Goal: Answer question/provide support

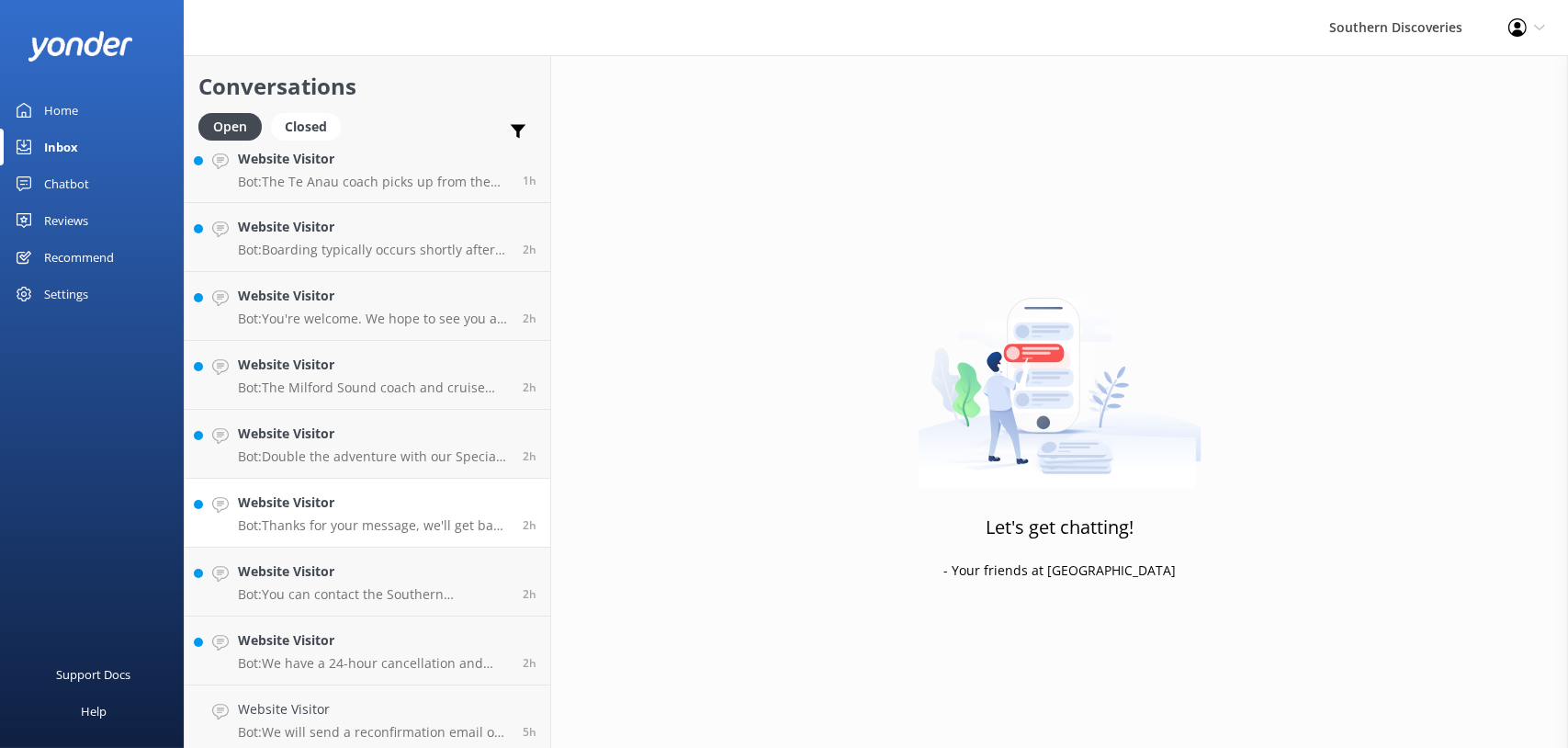
scroll to position [23, 0]
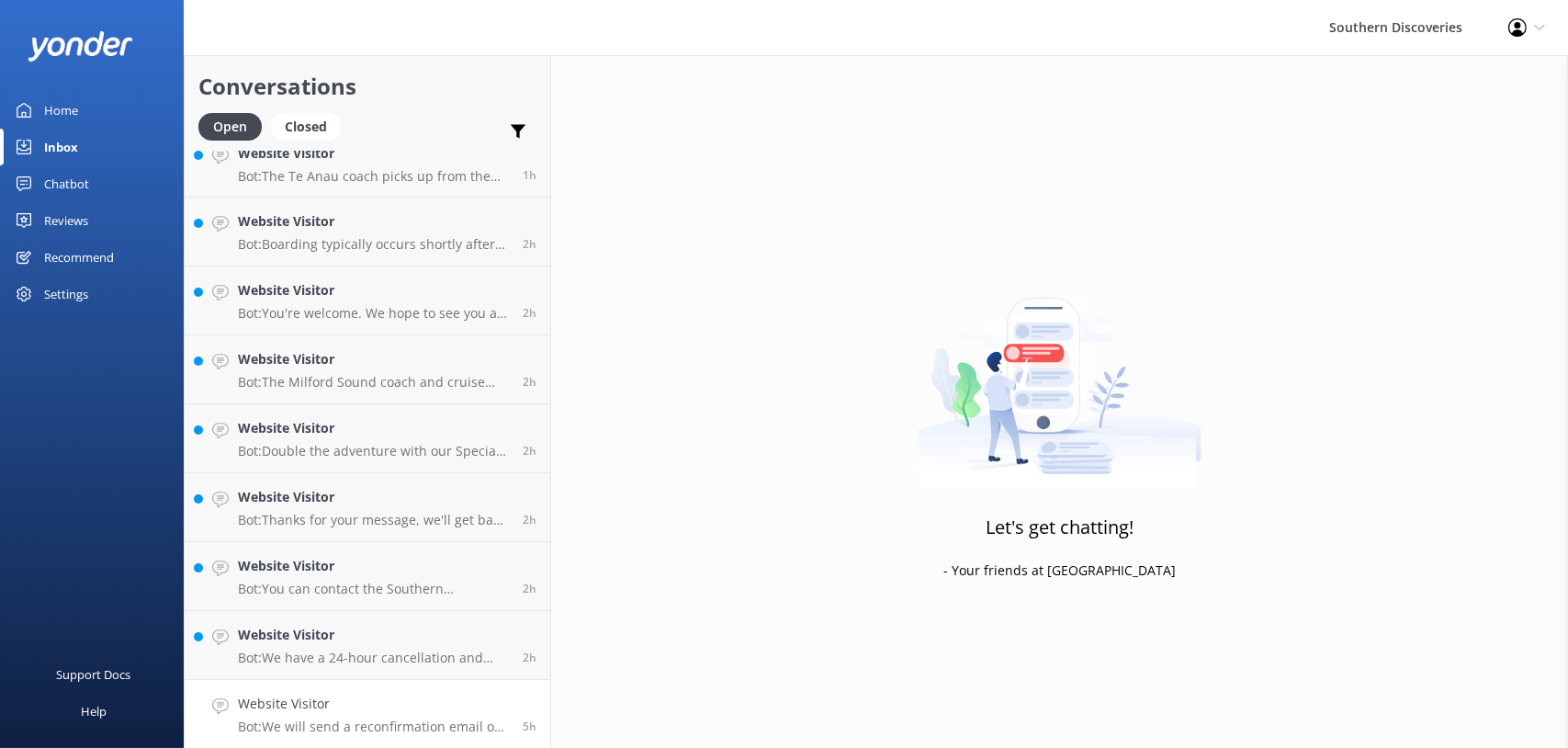
click at [368, 683] on link "Website Visitor Bot: We will send a reconfirmation email out 24 hours prior to …" at bounding box center [368, 713] width 366 height 69
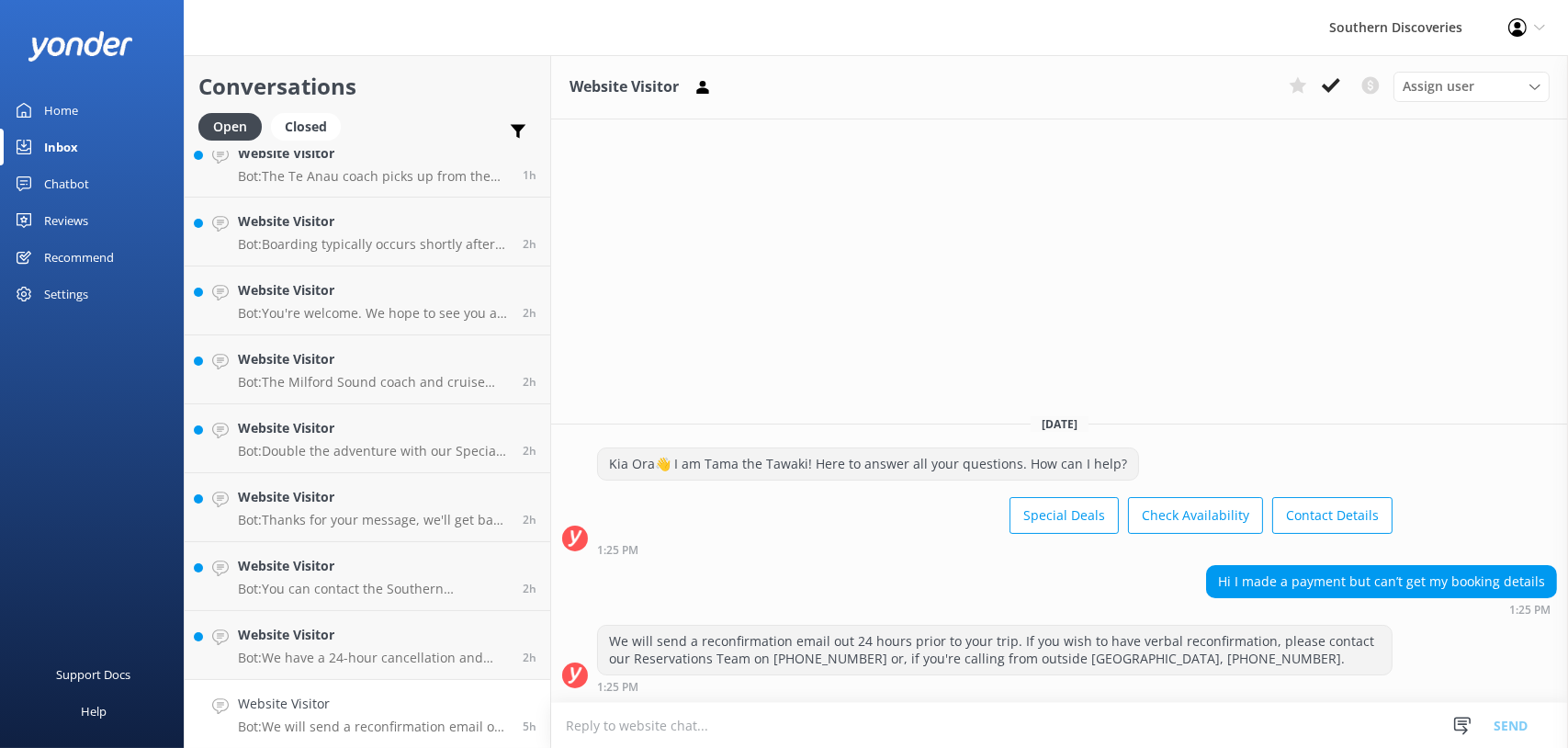
drag, startPoint x: 1337, startPoint y: 75, endPoint x: 1289, endPoint y: 115, distance: 62.5
click at [1337, 76] on icon at bounding box center [1332, 85] width 19 height 19
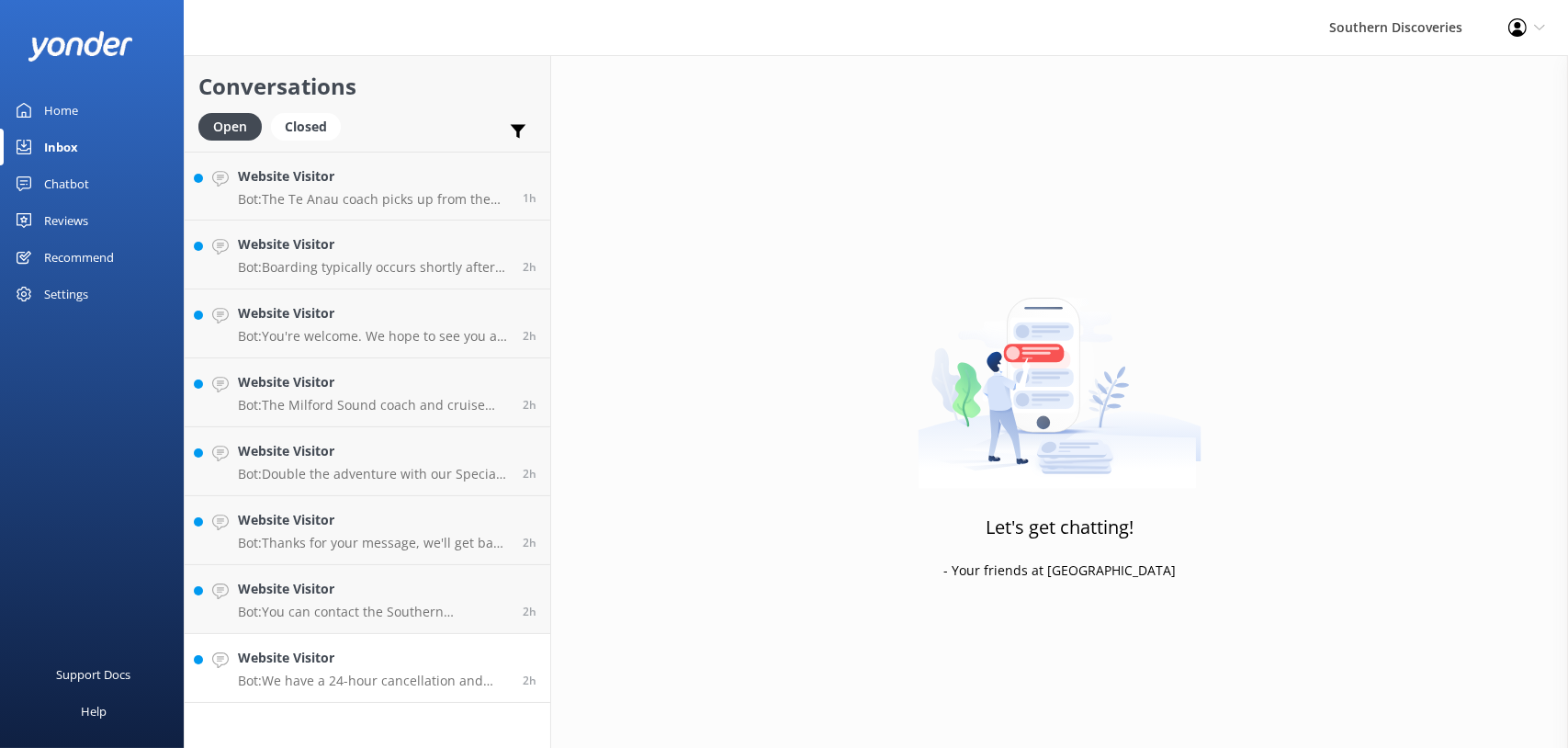
click at [328, 664] on h4 "Website Visitor" at bounding box center [373, 658] width 271 height 21
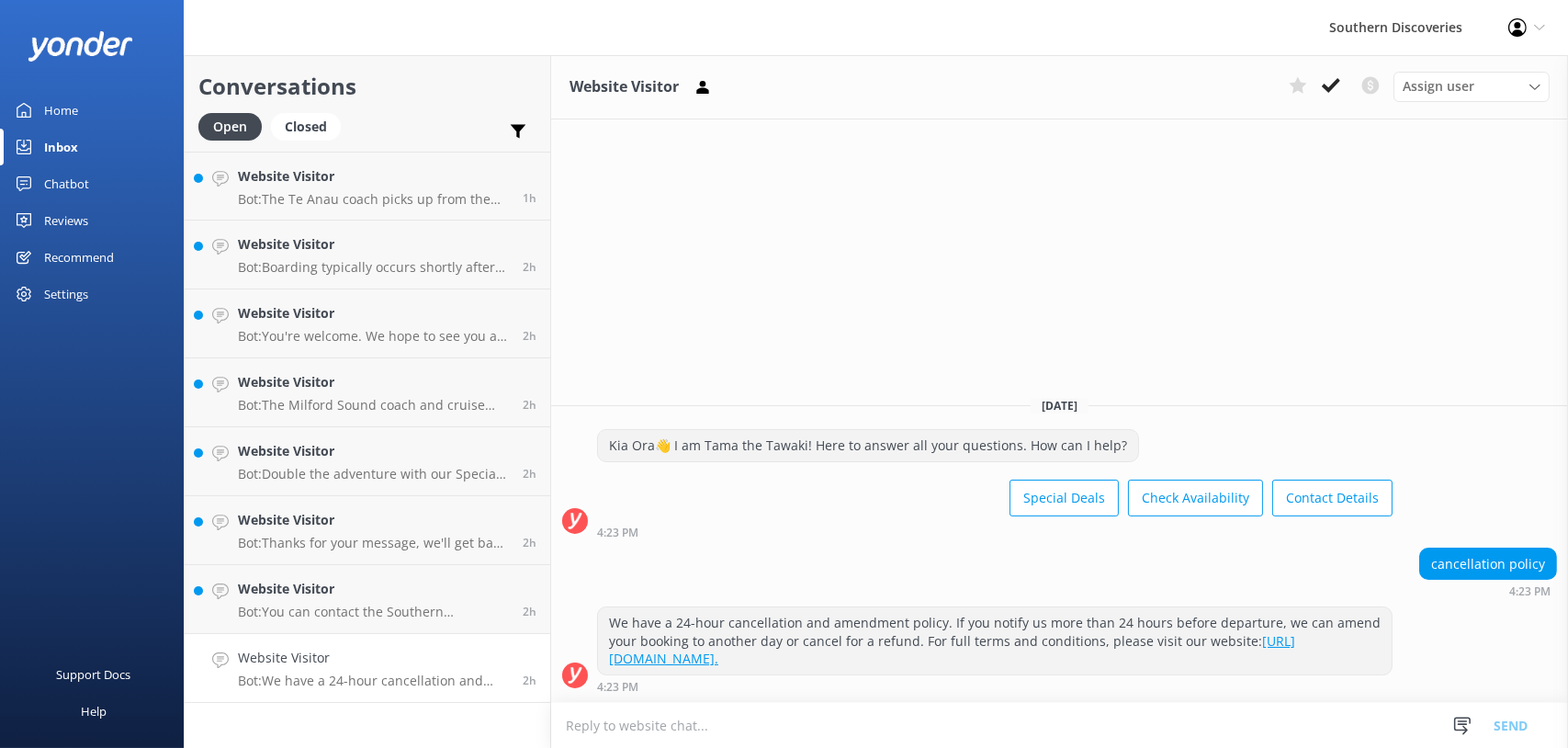
drag, startPoint x: 1337, startPoint y: 75, endPoint x: 991, endPoint y: 348, distance: 440.7
click at [1337, 76] on icon at bounding box center [1332, 85] width 19 height 19
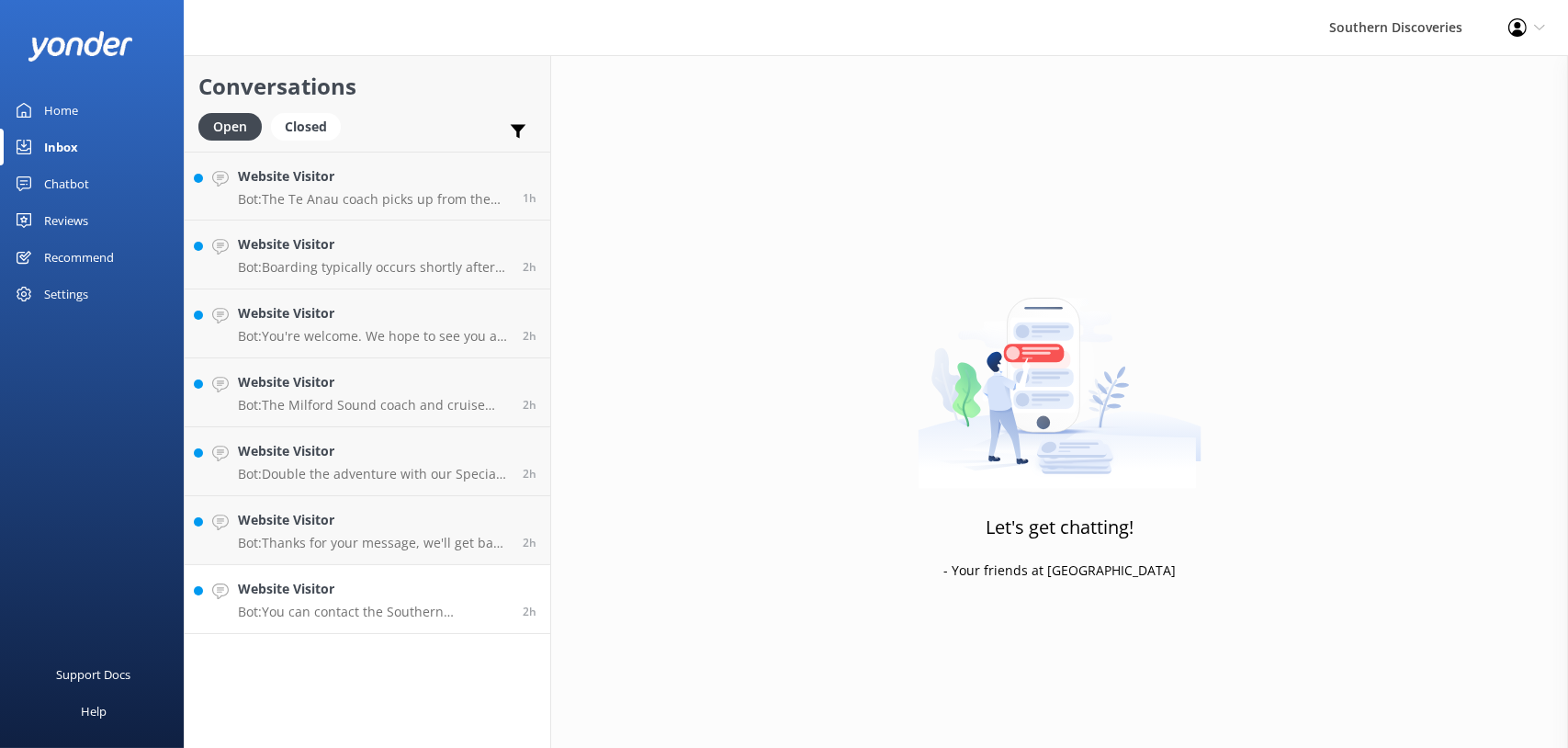
click at [364, 615] on p "Bot: You can contact the Southern Discoveries team by phone at [PHONE_NUMBER] w…" at bounding box center [373, 612] width 271 height 17
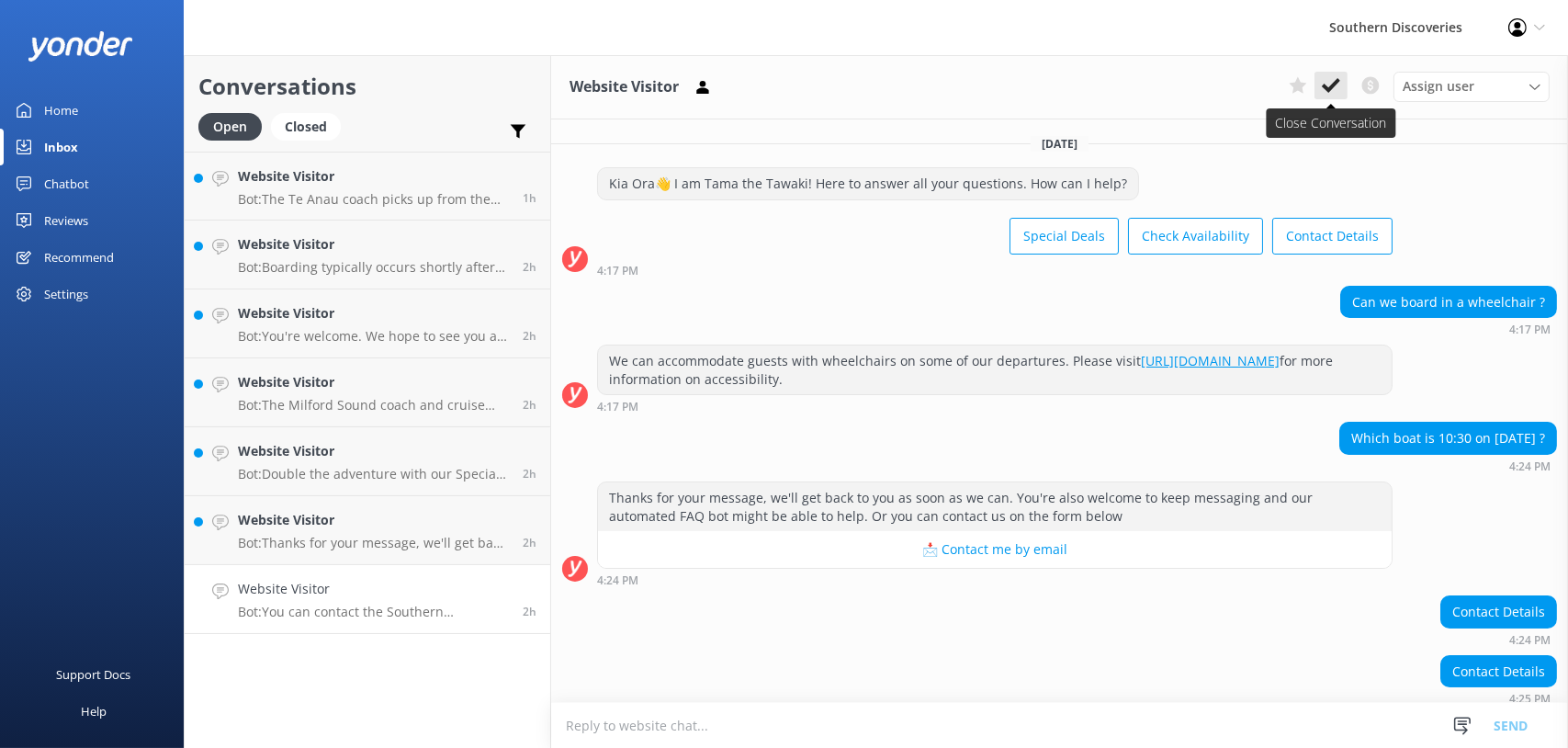
click at [1331, 85] on use at bounding box center [1332, 85] width 19 height 15
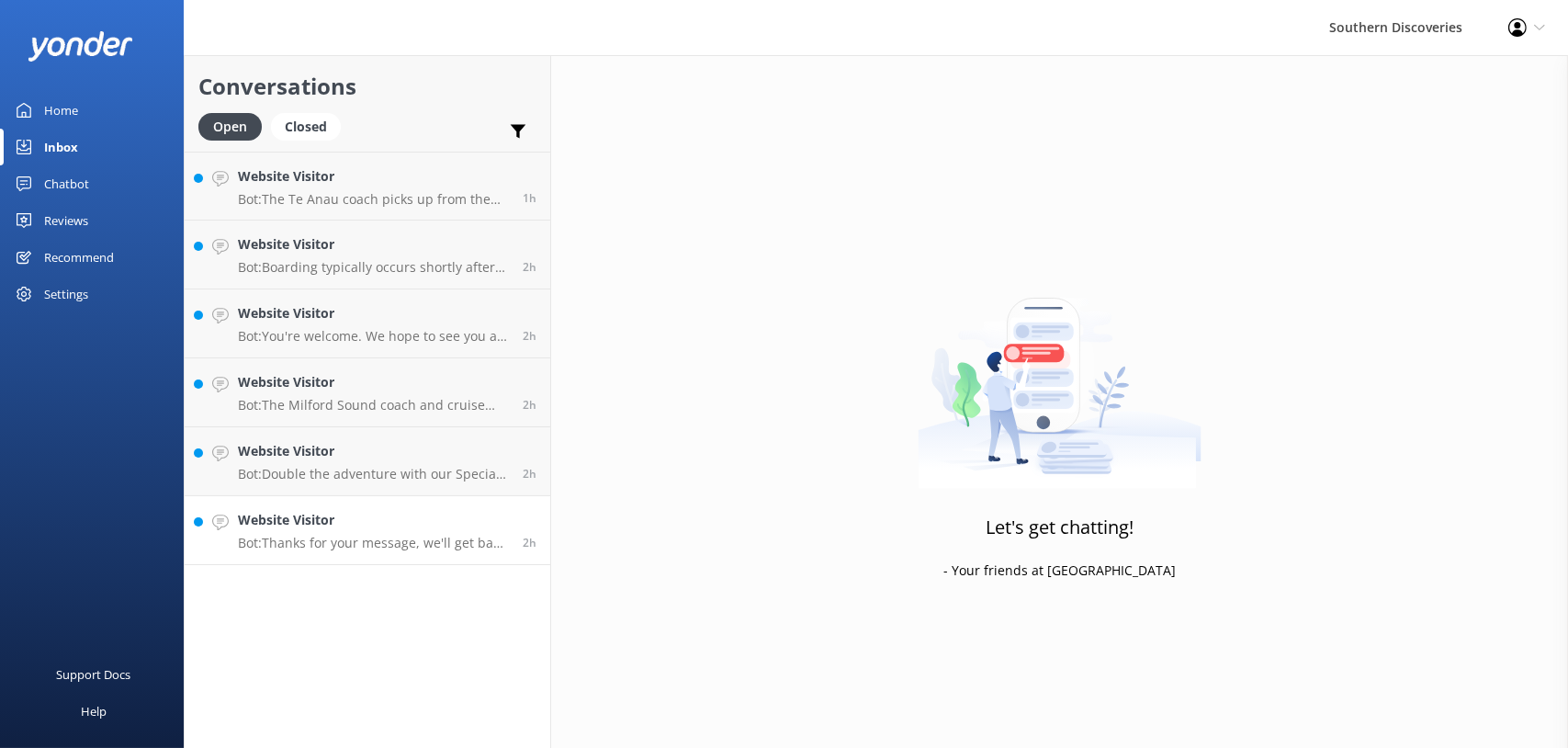
click at [345, 547] on p "Bot: Thanks for your message, we'll get back to you as soon as we can. You're a…" at bounding box center [373, 543] width 271 height 17
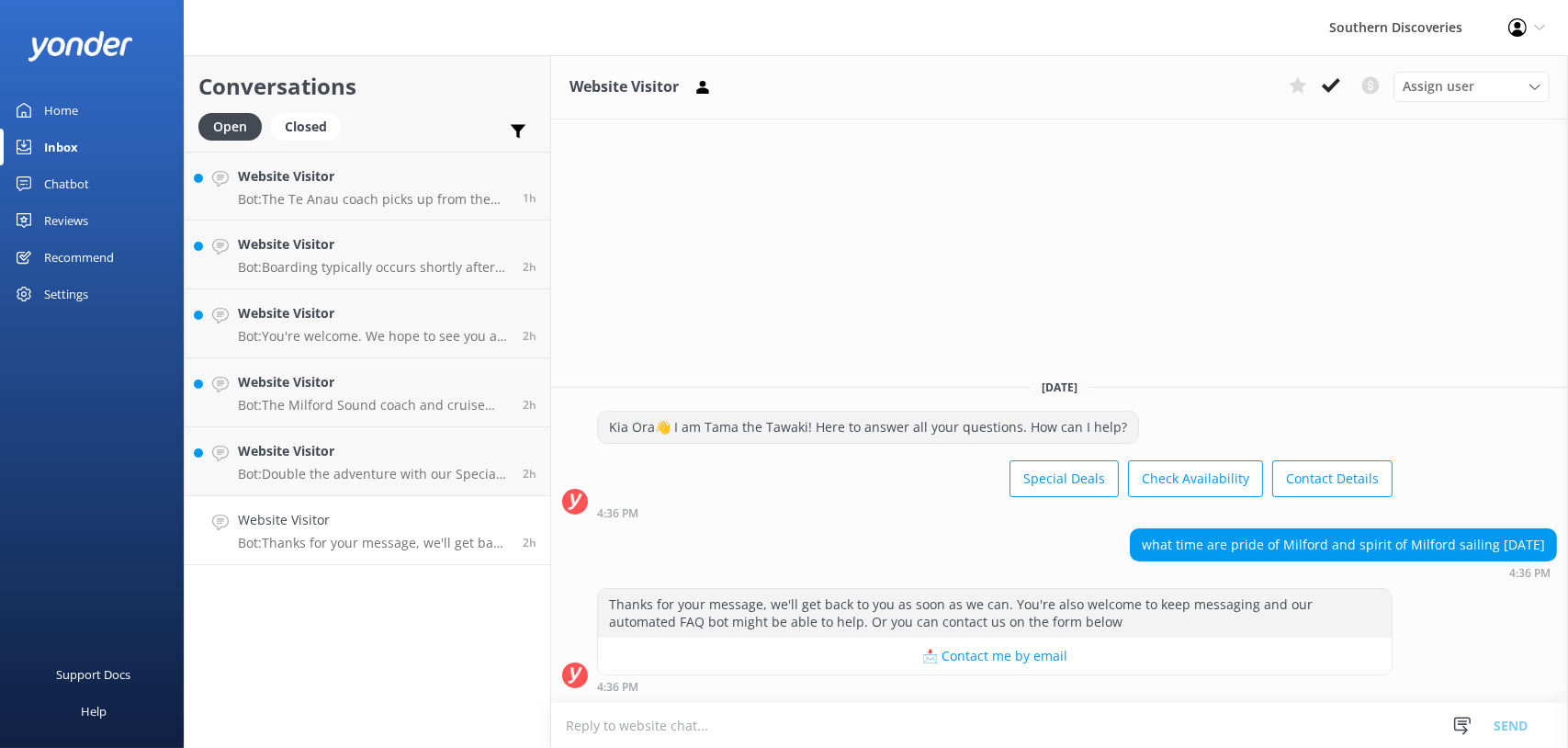
drag, startPoint x: 1338, startPoint y: 77, endPoint x: 1268, endPoint y: 103, distance: 74.7
click at [1338, 77] on icon at bounding box center [1332, 85] width 19 height 19
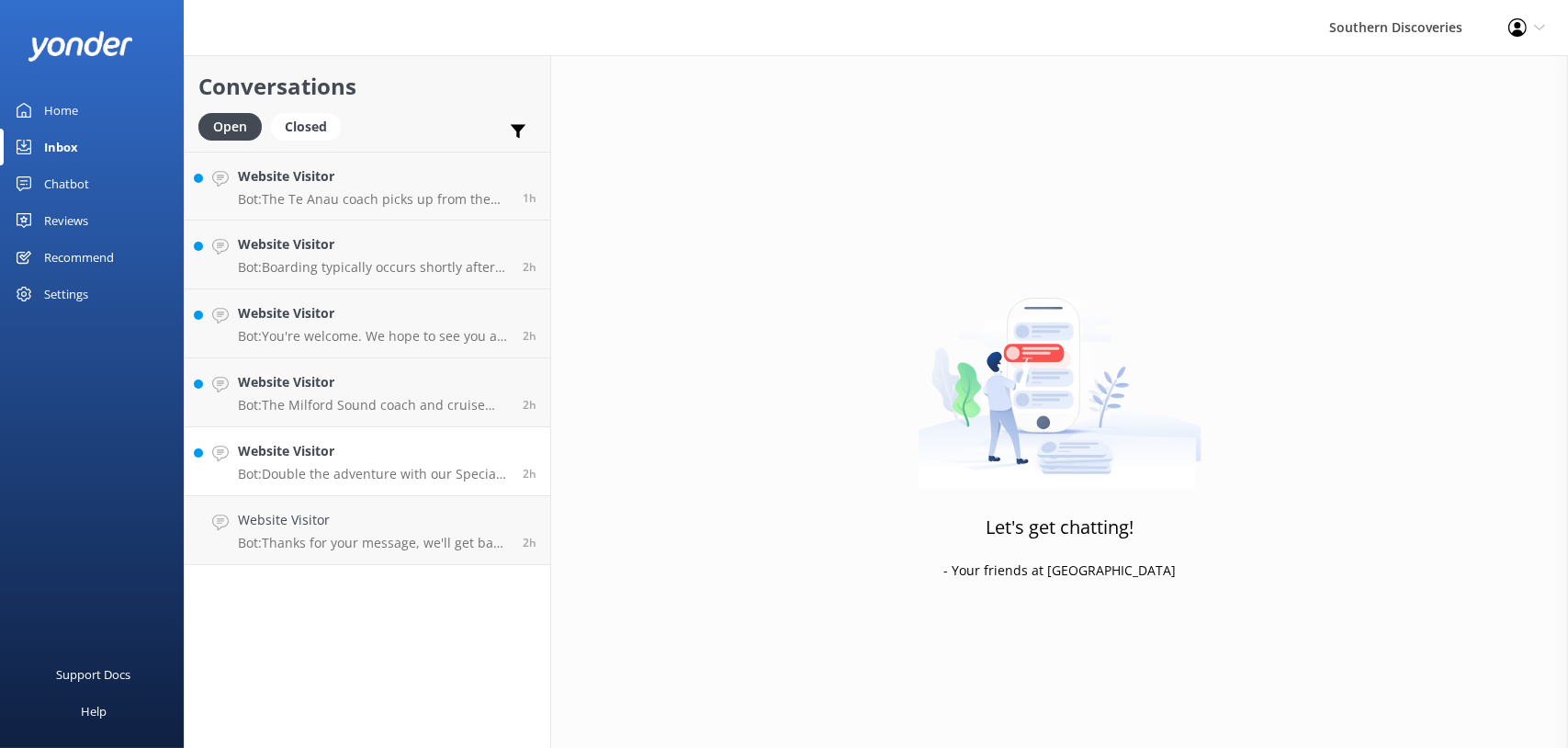
click at [365, 482] on link "Website Visitor Bot: Double the adventure with our Special Deals! Visit [URL][D…" at bounding box center [368, 461] width 366 height 69
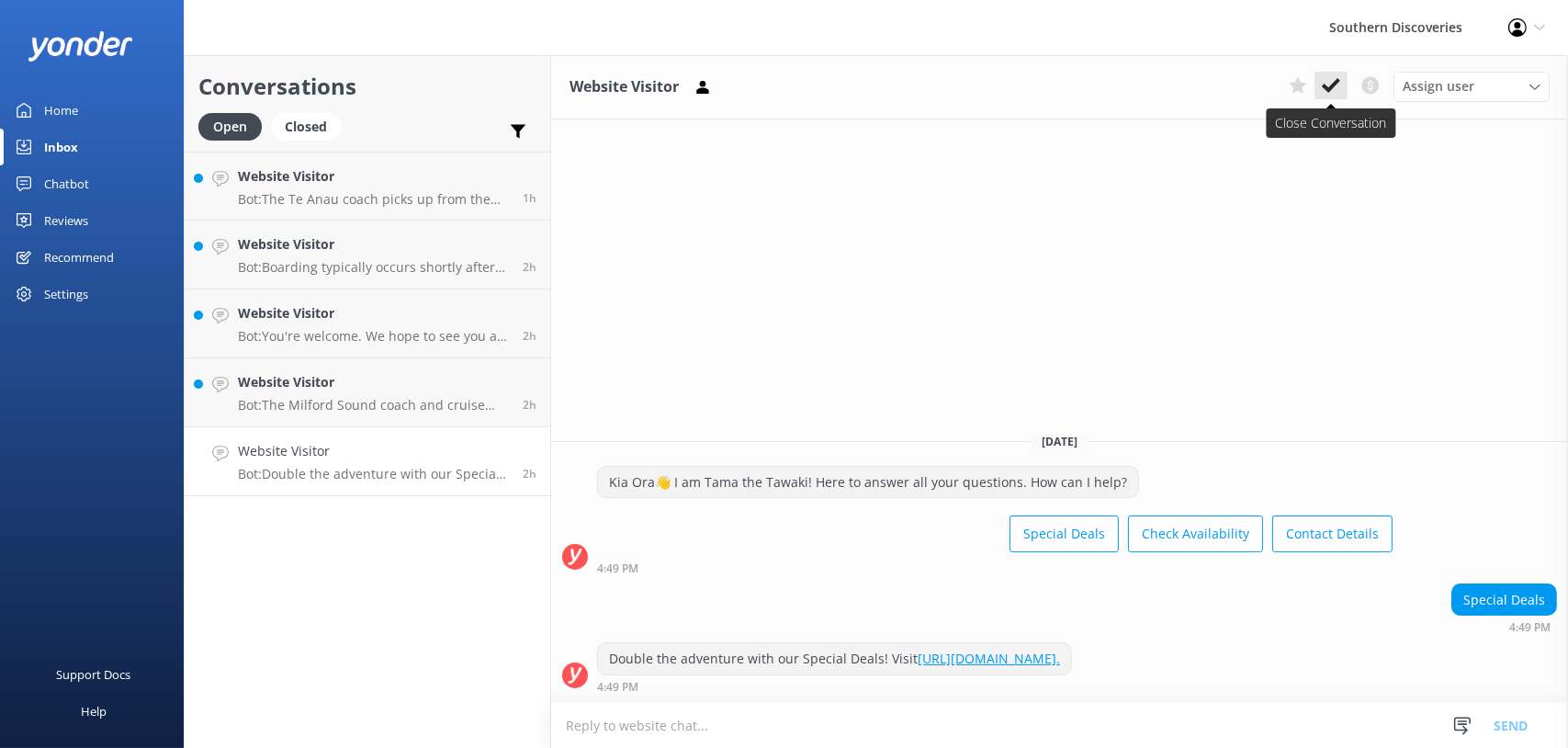
click at [1336, 74] on button at bounding box center [1331, 84] width 33 height 27
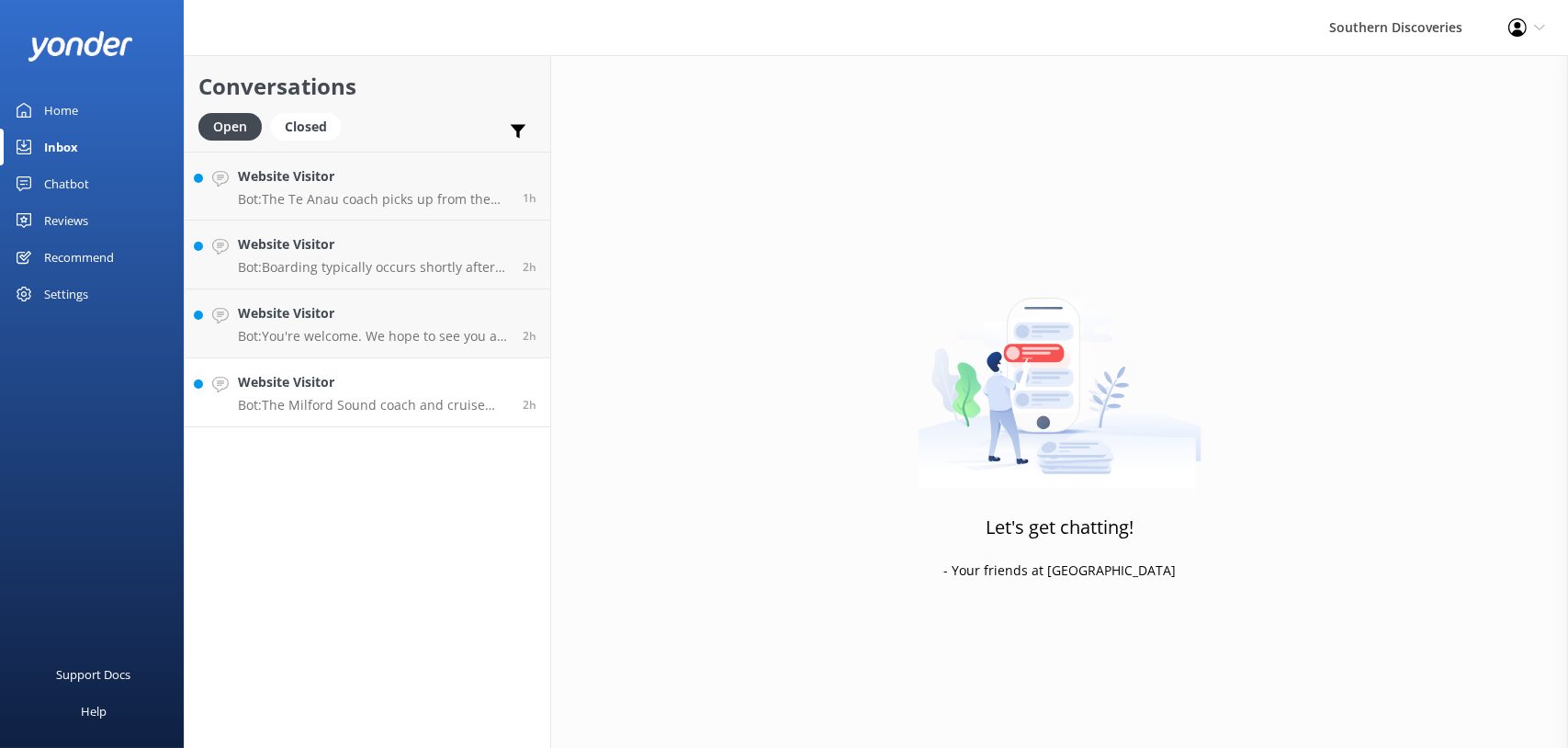
click at [283, 412] on p "Bot: The Milford Sound coach and cruise trip from [GEOGRAPHIC_DATA] is a round …" at bounding box center [373, 405] width 271 height 17
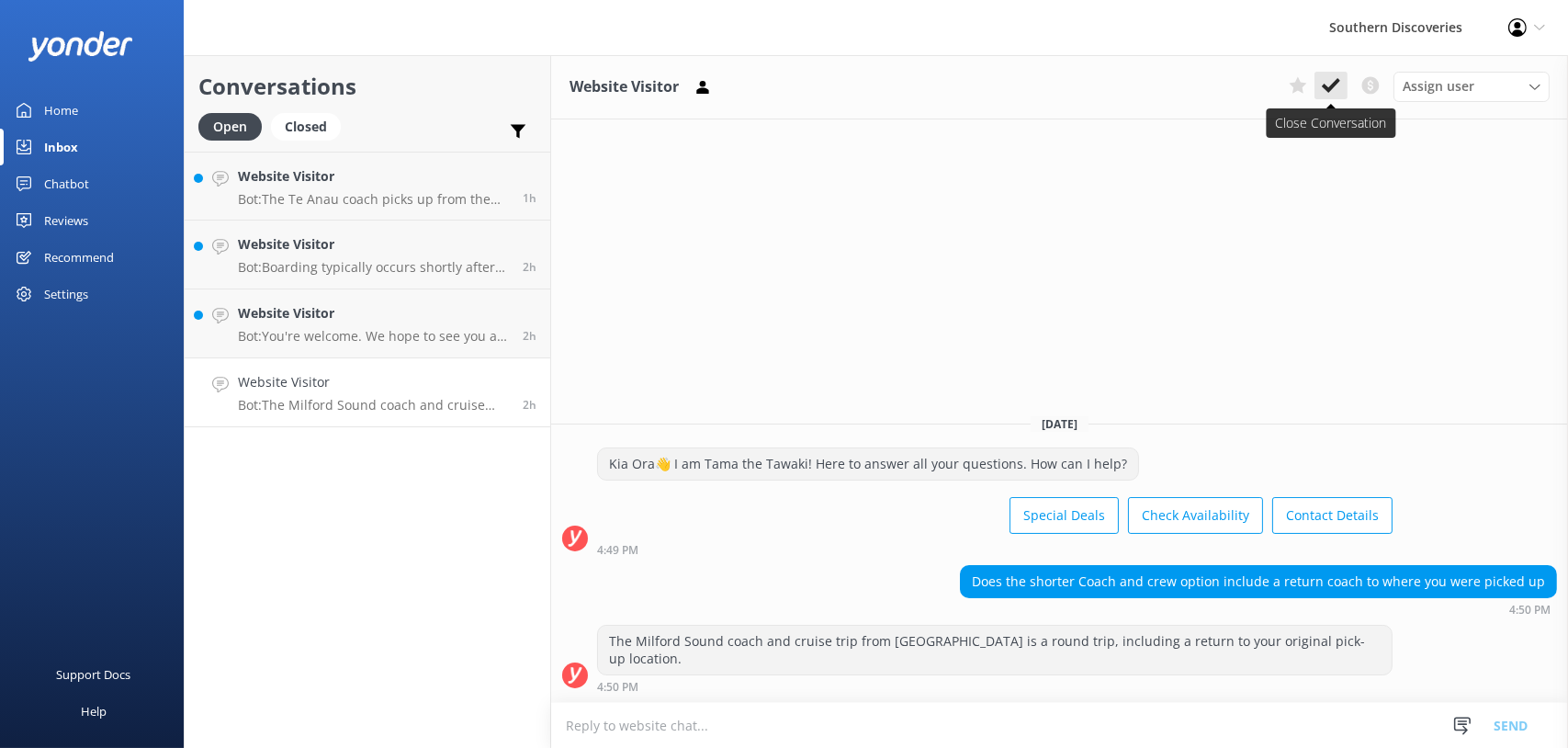
click at [1328, 80] on icon at bounding box center [1332, 85] width 19 height 19
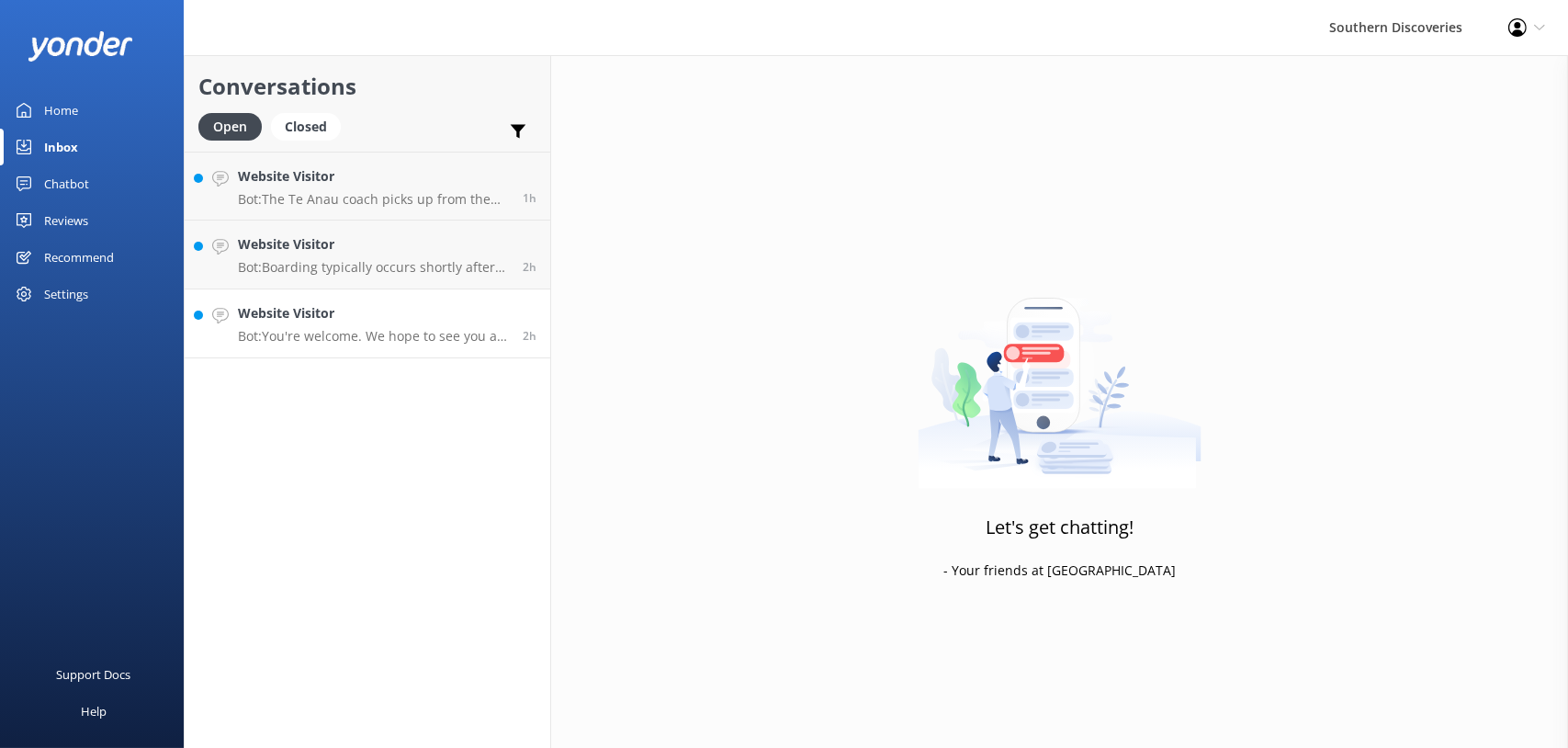
click at [301, 335] on p "Bot: You're welcome. We hope to see you at Southern Discoveries soon!" at bounding box center [373, 336] width 271 height 17
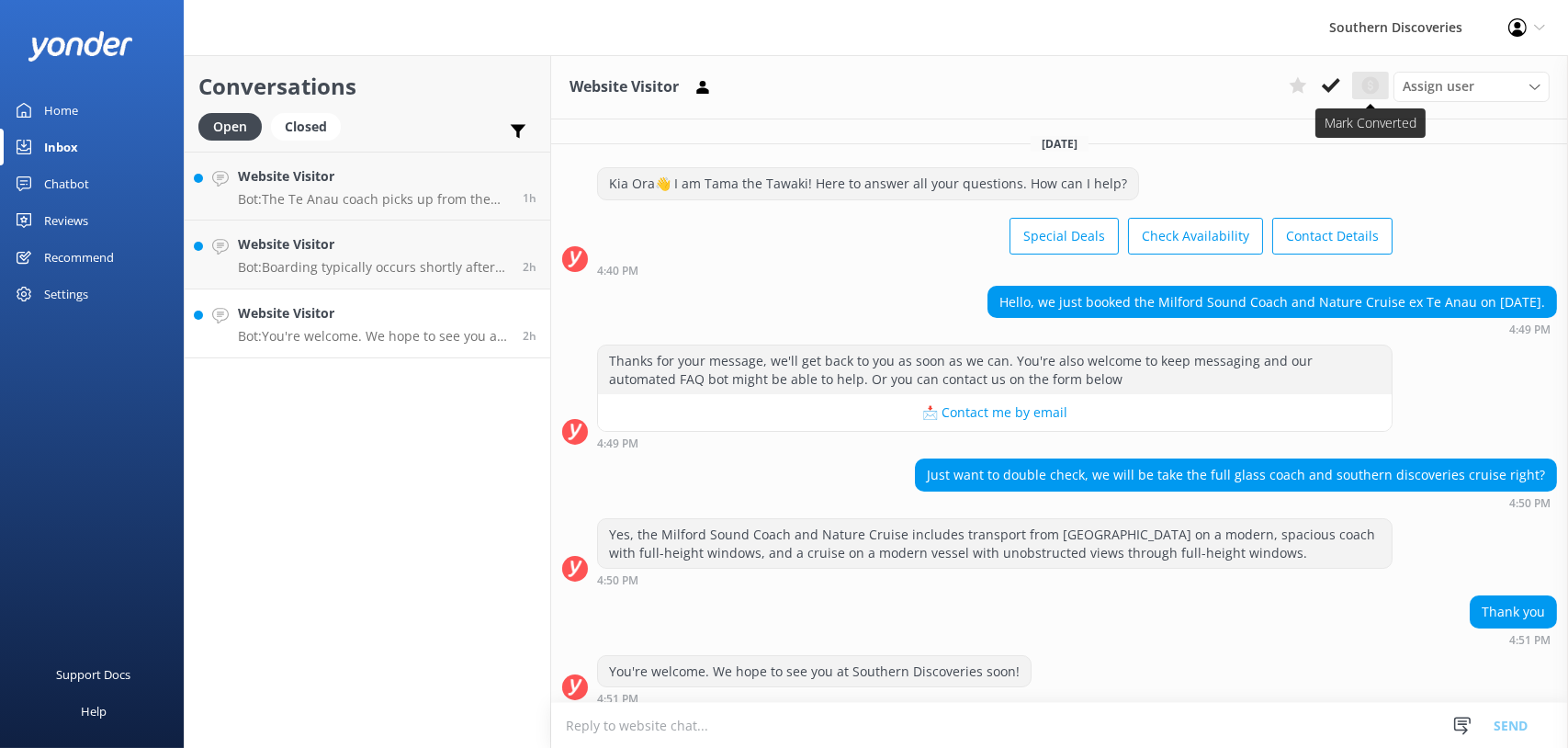
scroll to position [9, 0]
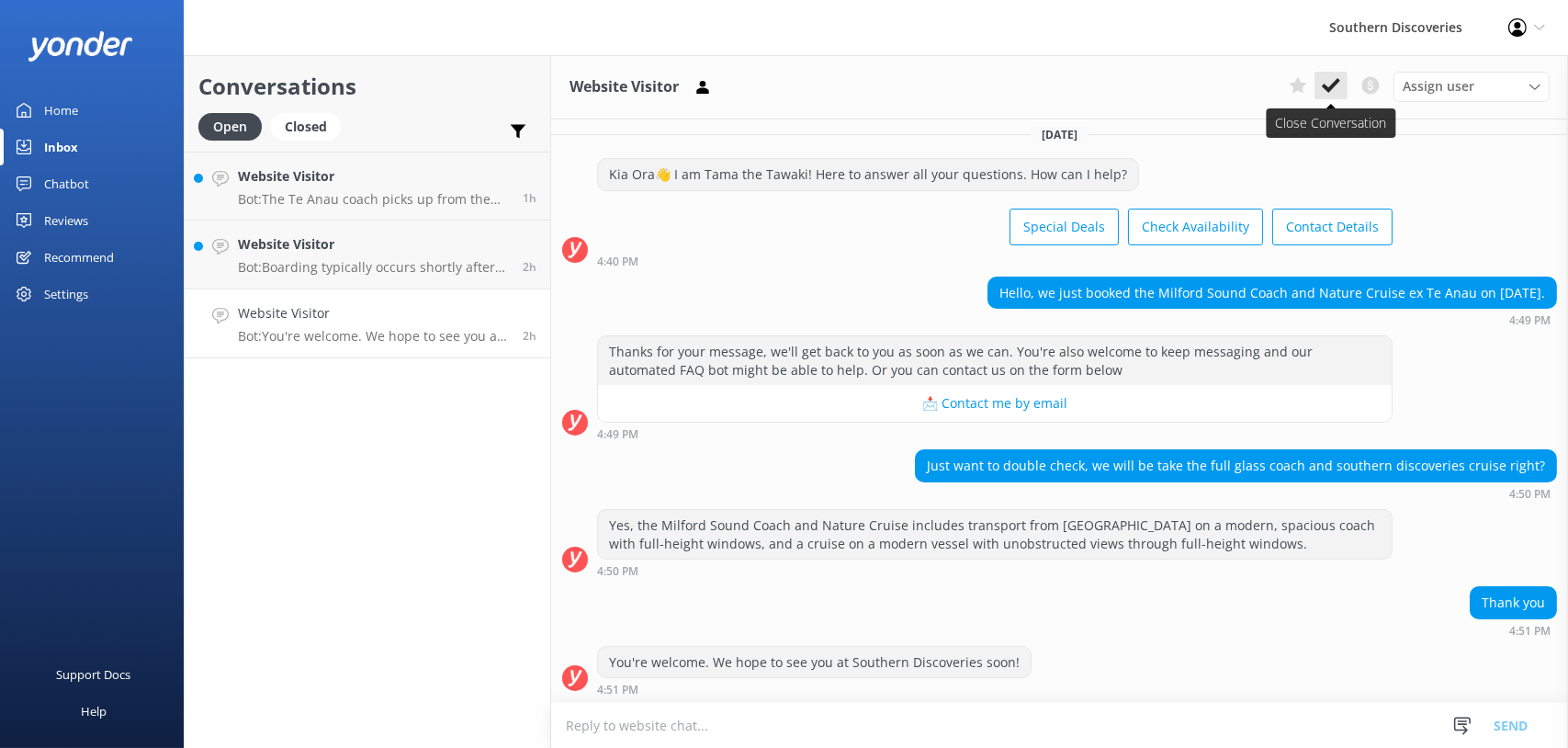
click at [1338, 91] on icon at bounding box center [1332, 85] width 19 height 19
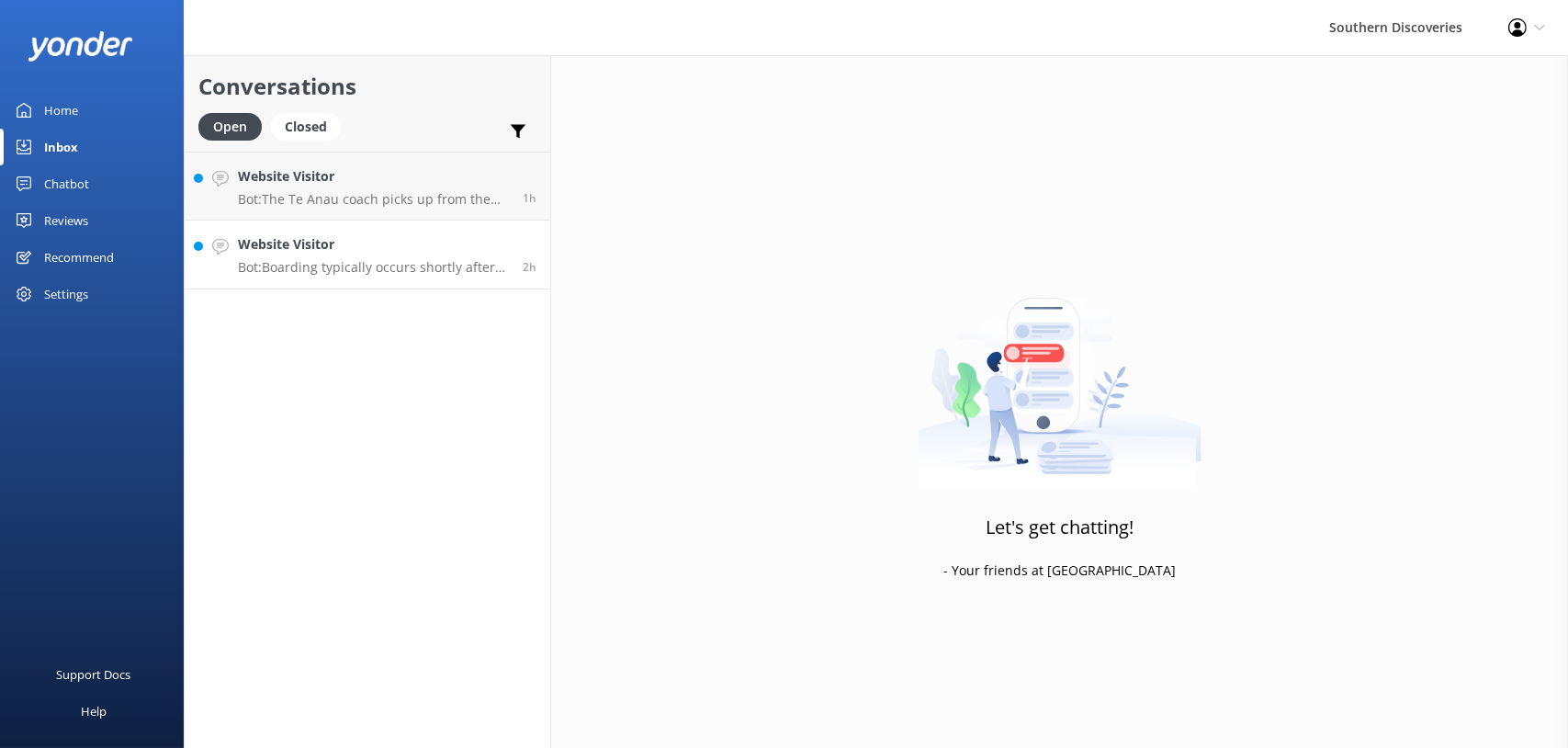
click at [308, 265] on p "Bot: Boarding typically occurs shortly after check-in, which is required at lea…" at bounding box center [373, 267] width 271 height 17
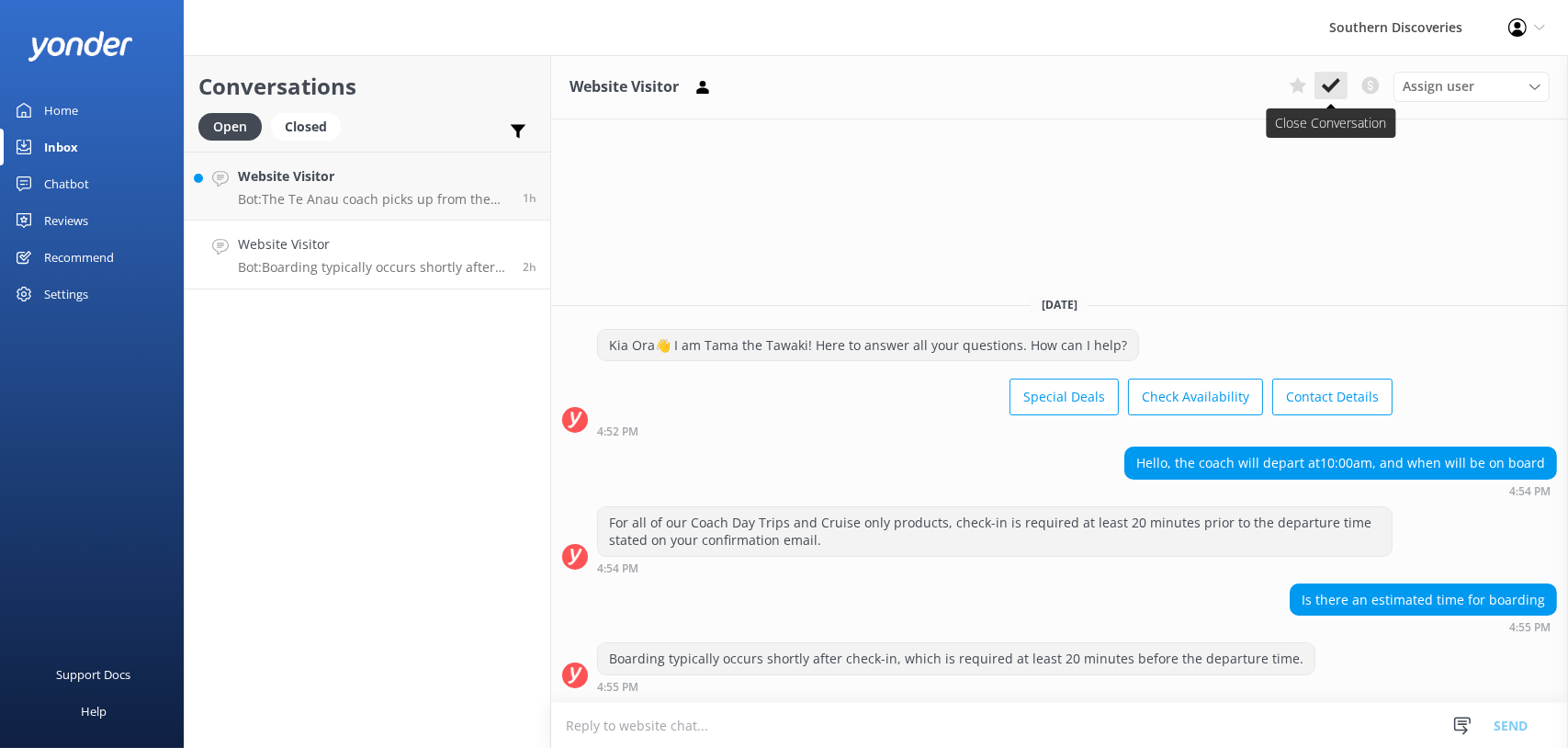
click at [1328, 80] on icon at bounding box center [1332, 85] width 19 height 19
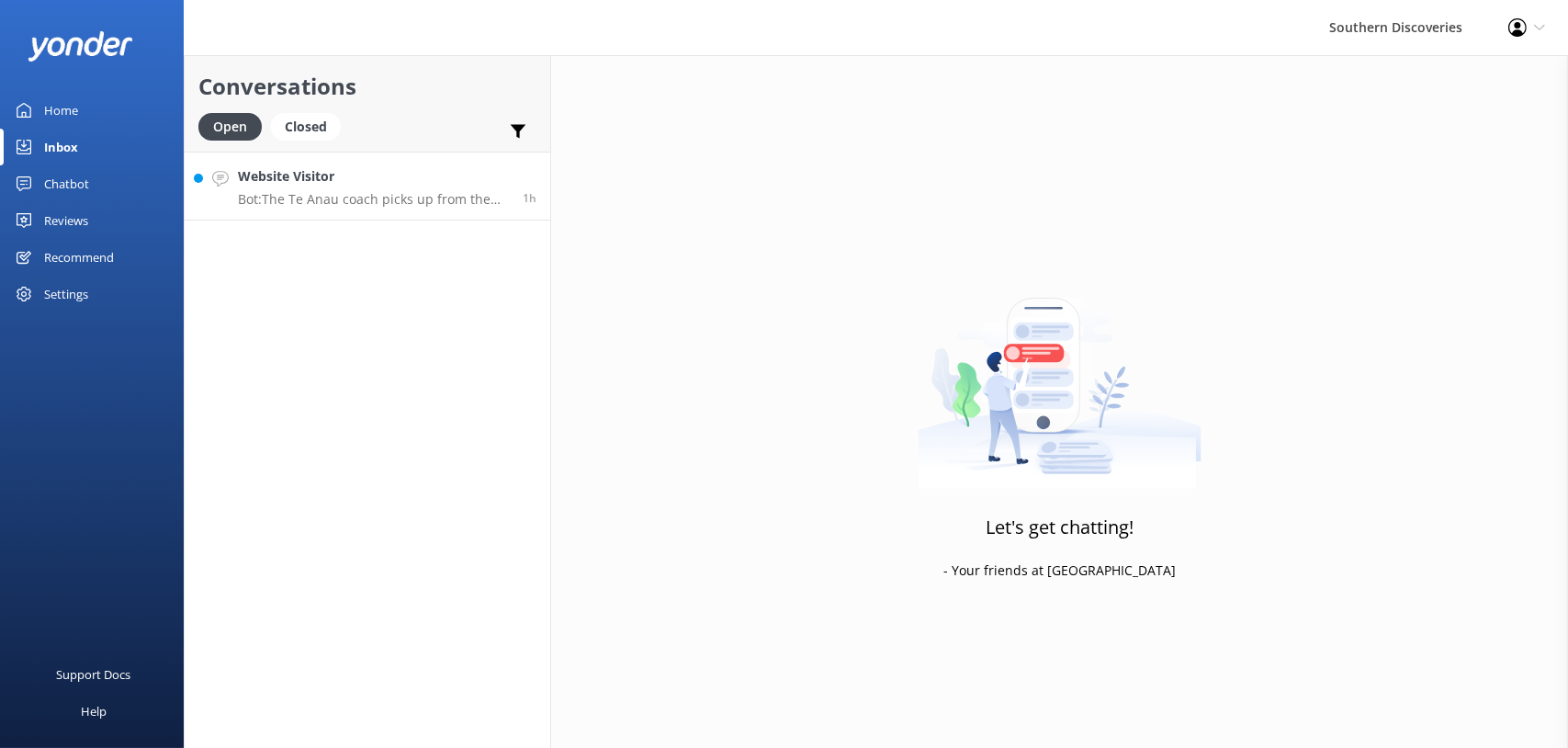
click at [332, 195] on p "Bot: The Te Anau coach picks up from the [GEOGRAPHIC_DATA] i-SITE at [STREET_AD…" at bounding box center [373, 200] width 271 height 17
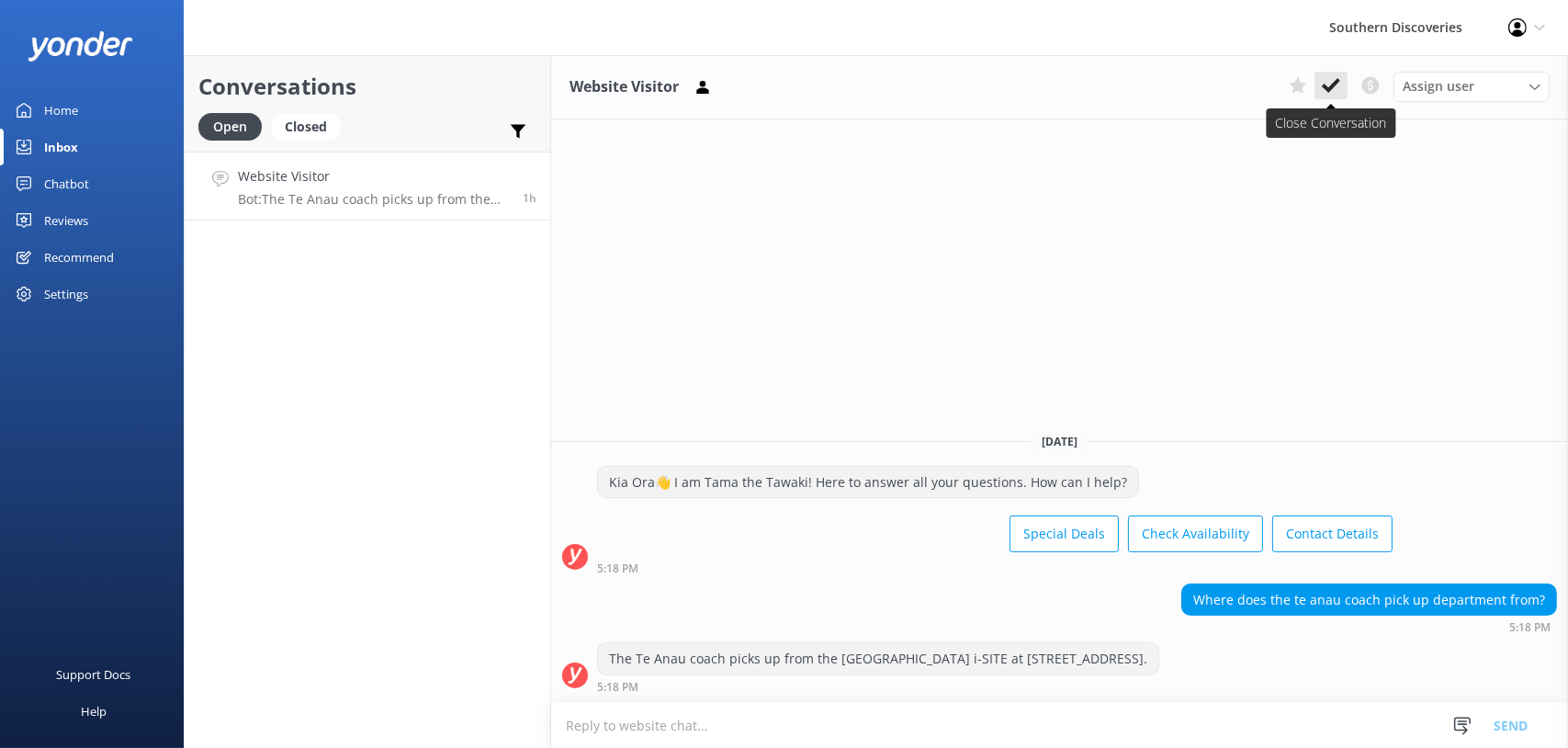
click at [1322, 78] on icon at bounding box center [1332, 85] width 19 height 19
